Goal: Navigation & Orientation: Go to known website

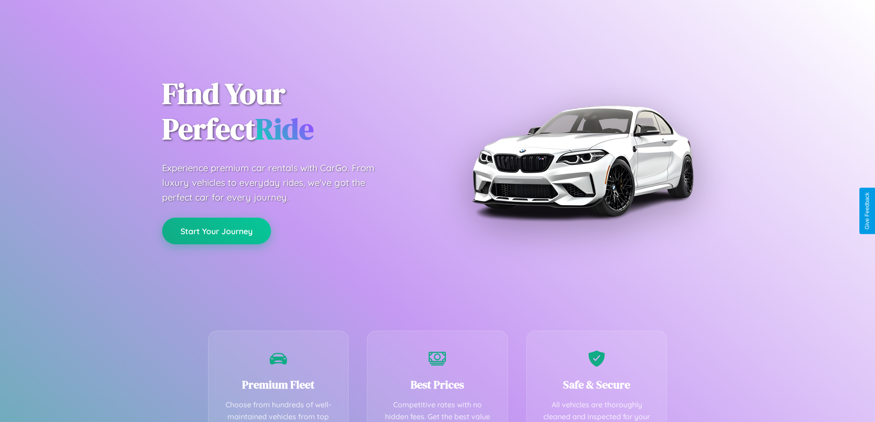
click at [216, 232] on button "Start Your Journey" at bounding box center [216, 231] width 109 height 27
click at [216, 231] on button "Start Your Journey" at bounding box center [216, 231] width 109 height 27
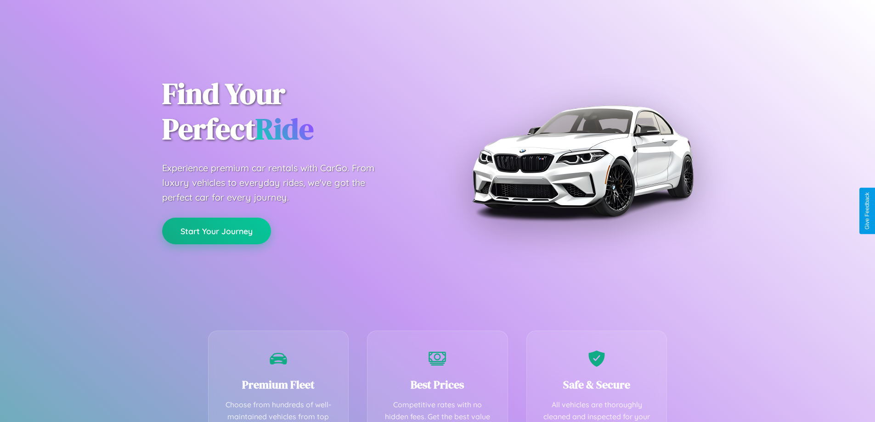
click at [216, 231] on button "Start Your Journey" at bounding box center [216, 231] width 109 height 27
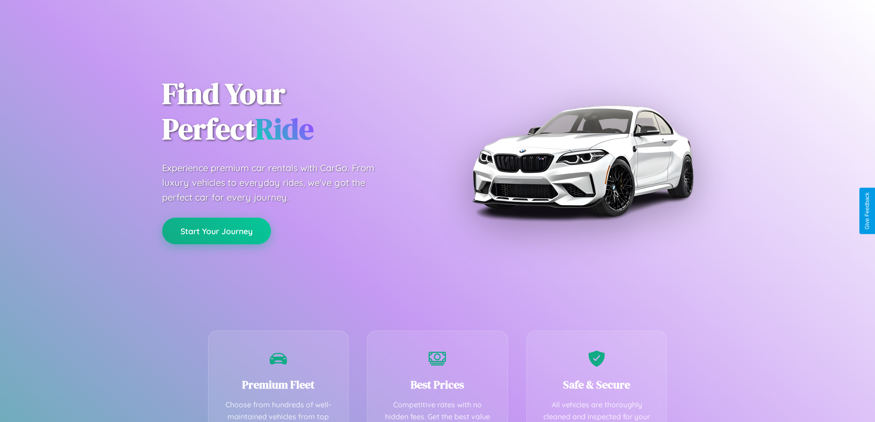
click at [216, 231] on button "Start Your Journey" at bounding box center [216, 231] width 109 height 27
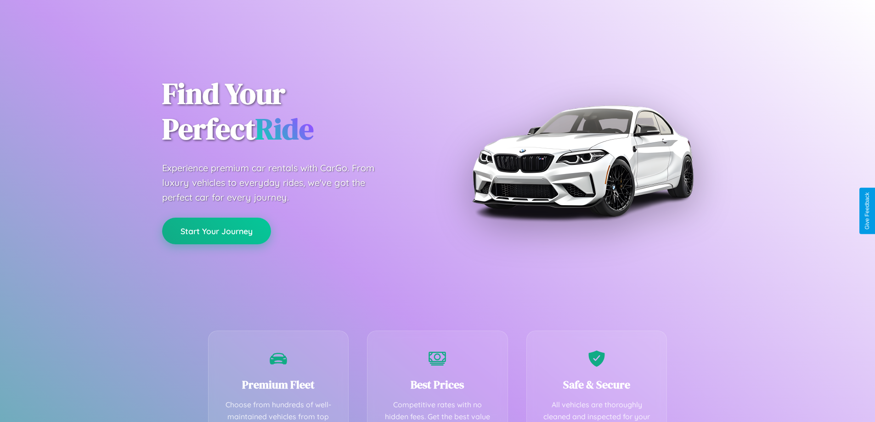
click at [216, 231] on button "Start Your Journey" at bounding box center [216, 231] width 109 height 27
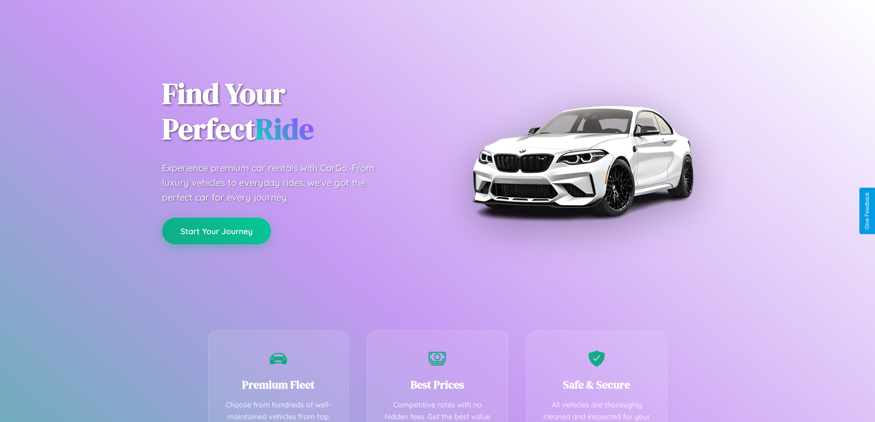
click at [216, 231] on button "Start Your Journey" at bounding box center [216, 231] width 109 height 27
